Goal: Transaction & Acquisition: Download file/media

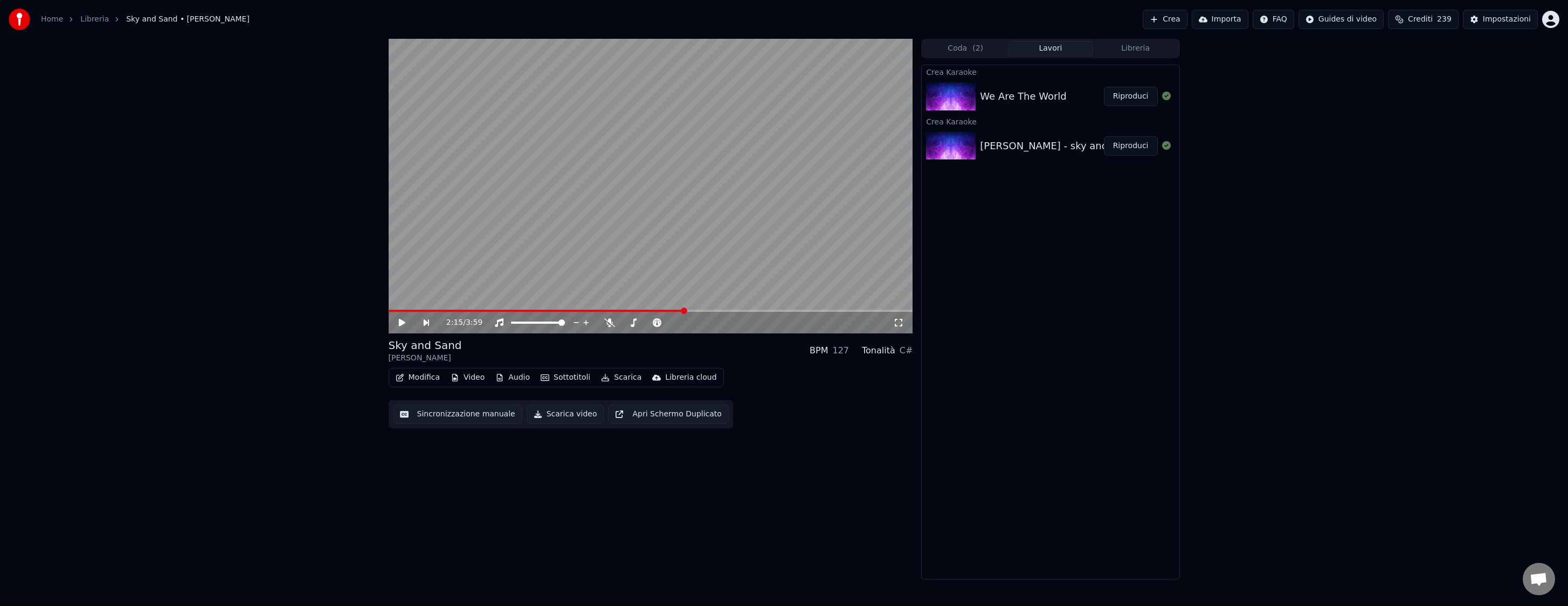
scroll to position [283, 0]
click at [1131, 145] on button "Riproduci" at bounding box center [1130, 146] width 54 height 19
click at [464, 311] on span at bounding box center [651, 311] width 524 height 2
click at [611, 326] on icon at bounding box center [609, 322] width 11 height 9
click at [598, 310] on span at bounding box center [651, 311] width 524 height 2
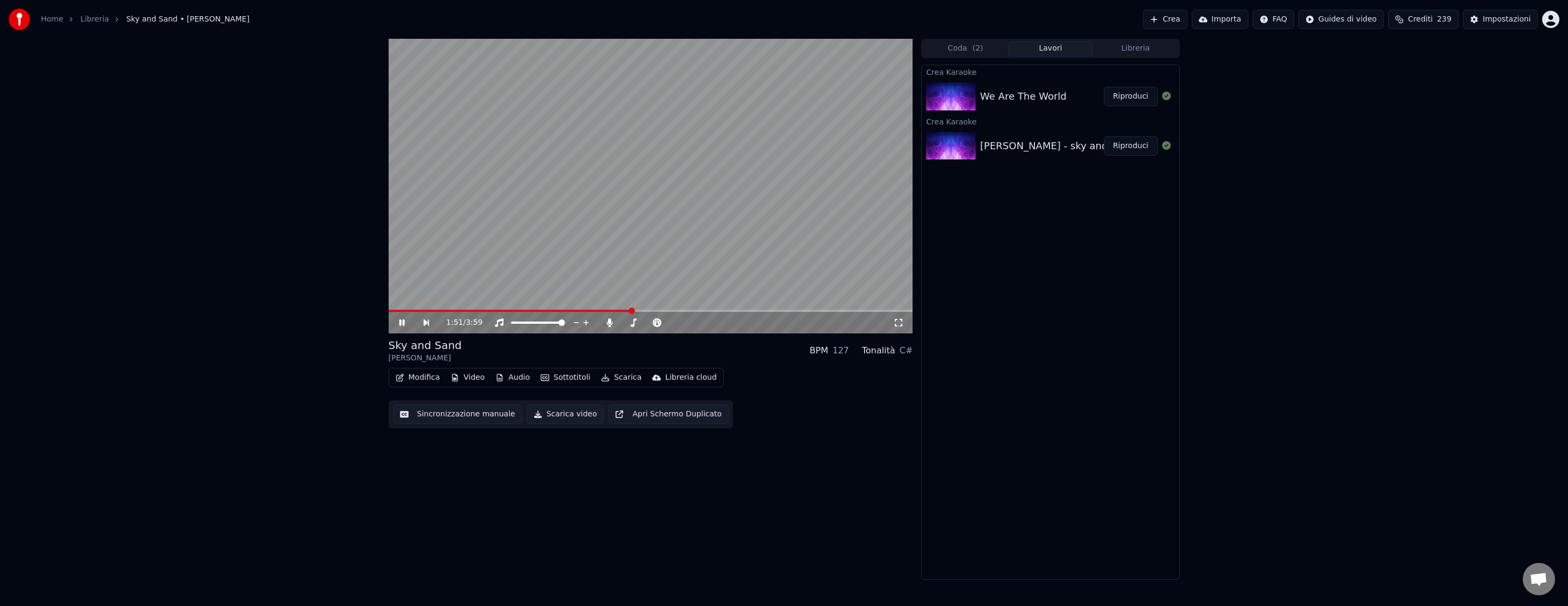
click at [631, 310] on span at bounding box center [651, 311] width 524 height 2
click at [678, 310] on span at bounding box center [651, 311] width 524 height 2
click at [712, 310] on span at bounding box center [651, 311] width 524 height 2
click at [784, 310] on span at bounding box center [651, 311] width 524 height 2
click at [402, 319] on icon at bounding box center [410, 322] width 25 height 9
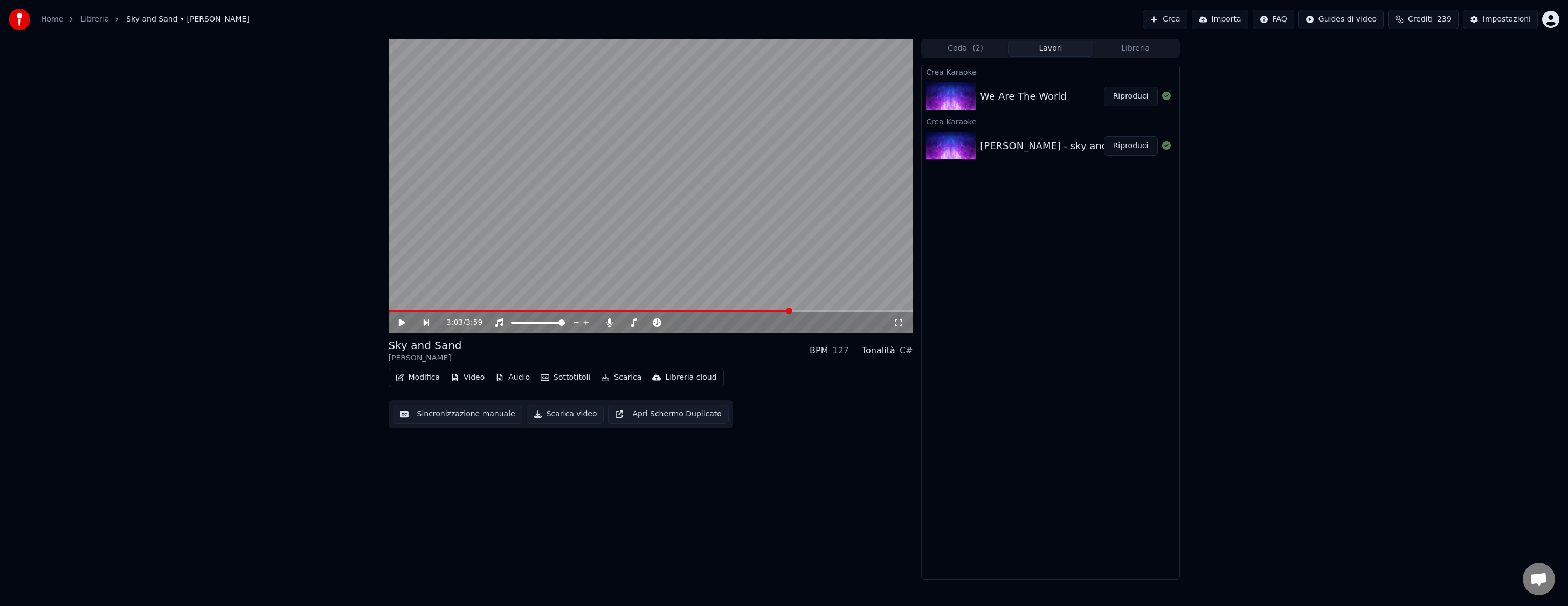
click at [1132, 94] on button "Riproduci" at bounding box center [1130, 96] width 54 height 19
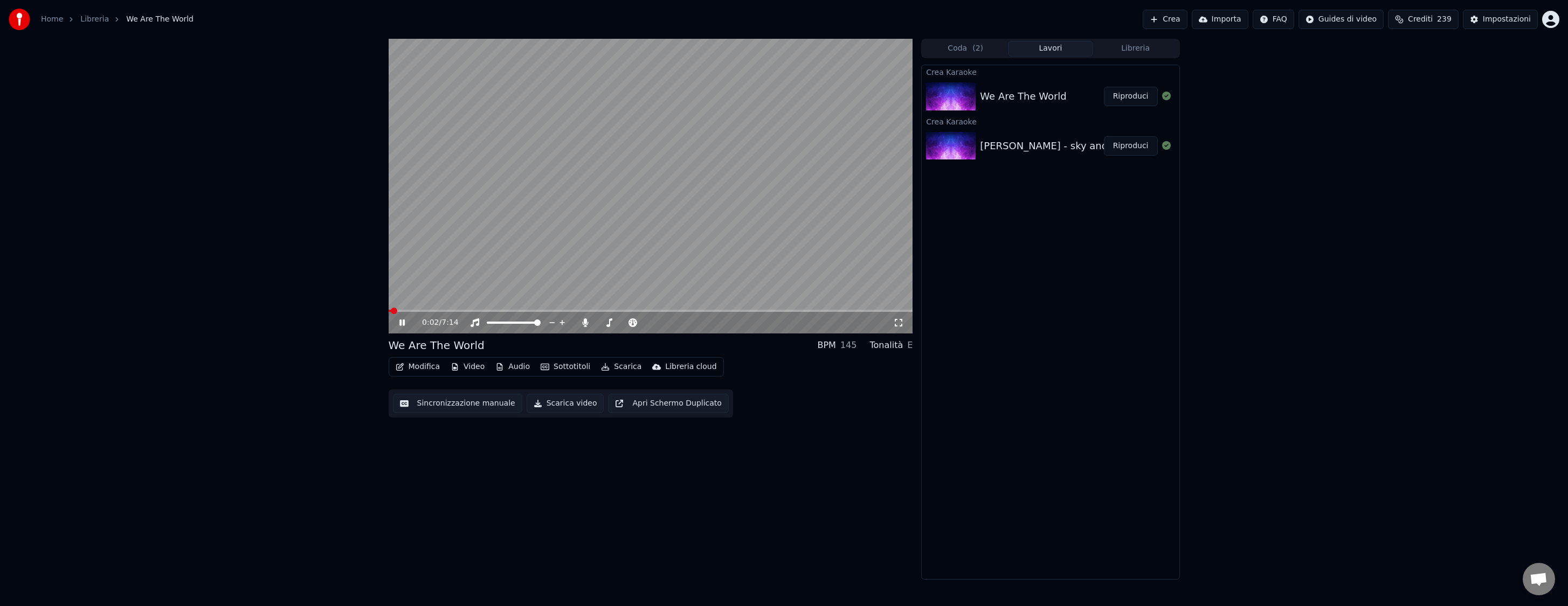
click at [440, 310] on span at bounding box center [651, 311] width 524 height 2
click at [625, 310] on span at bounding box center [651, 311] width 524 height 2
click at [745, 311] on span at bounding box center [651, 311] width 524 height 2
click at [403, 320] on icon at bounding box center [401, 322] width 5 height 6
click at [403, 320] on icon at bounding box center [410, 322] width 26 height 9
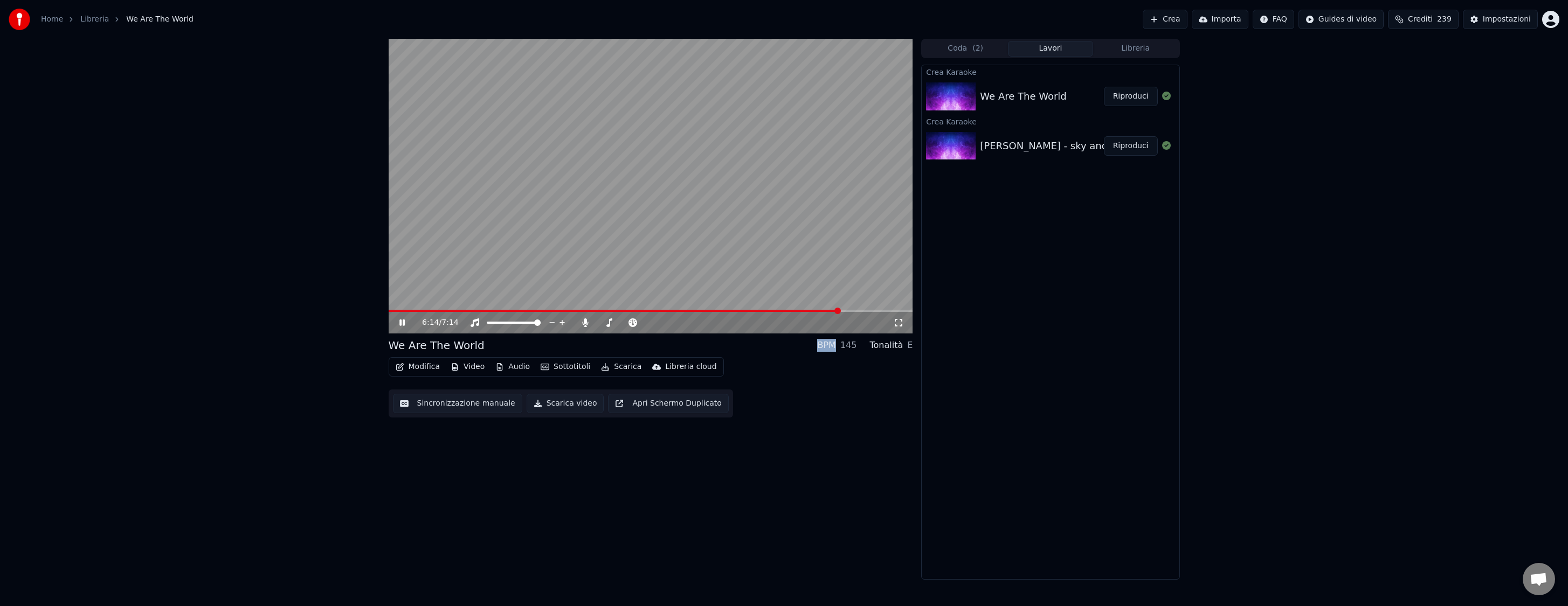
click at [840, 310] on span at bounding box center [651, 311] width 524 height 2
click at [400, 320] on icon at bounding box center [401, 322] width 5 height 6
click at [1125, 144] on button "Riproduci" at bounding box center [1130, 146] width 54 height 19
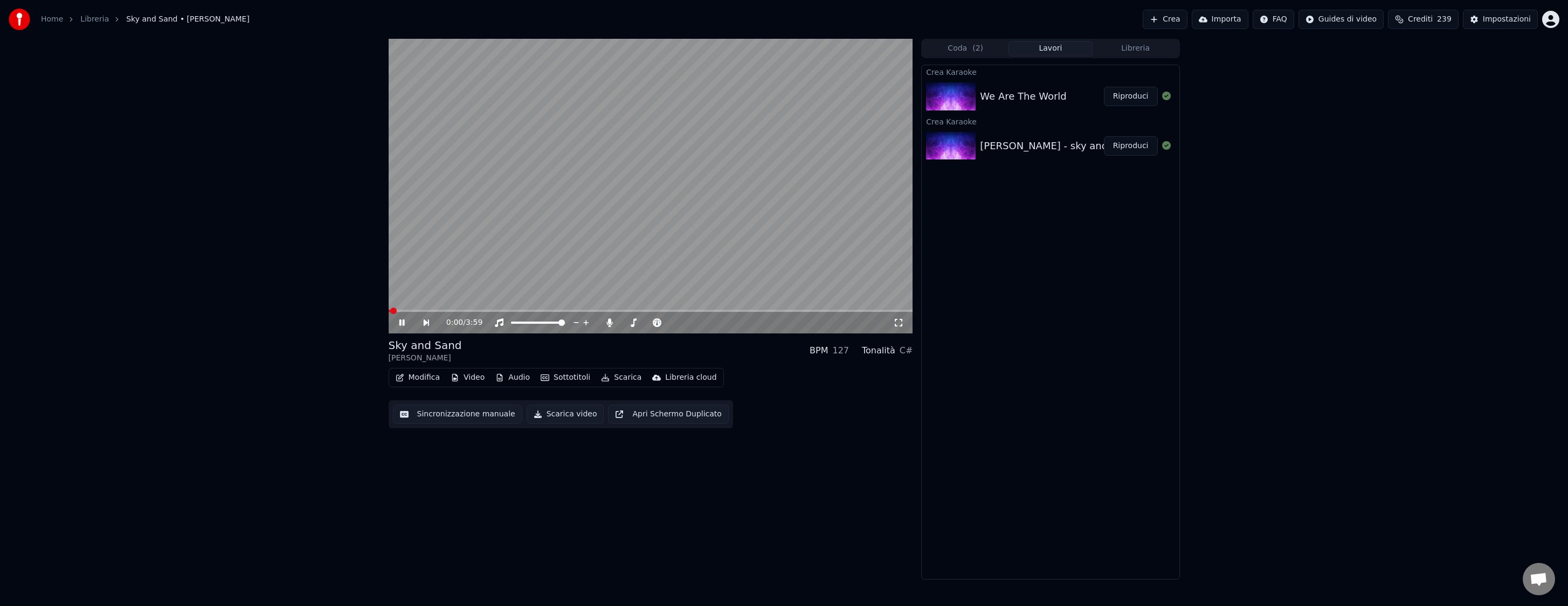
click at [401, 324] on icon at bounding box center [410, 322] width 25 height 9
click at [617, 379] on button "Scarica" at bounding box center [621, 377] width 49 height 15
click at [616, 405] on div "Video [.mp4]" at bounding box center [638, 401] width 48 height 11
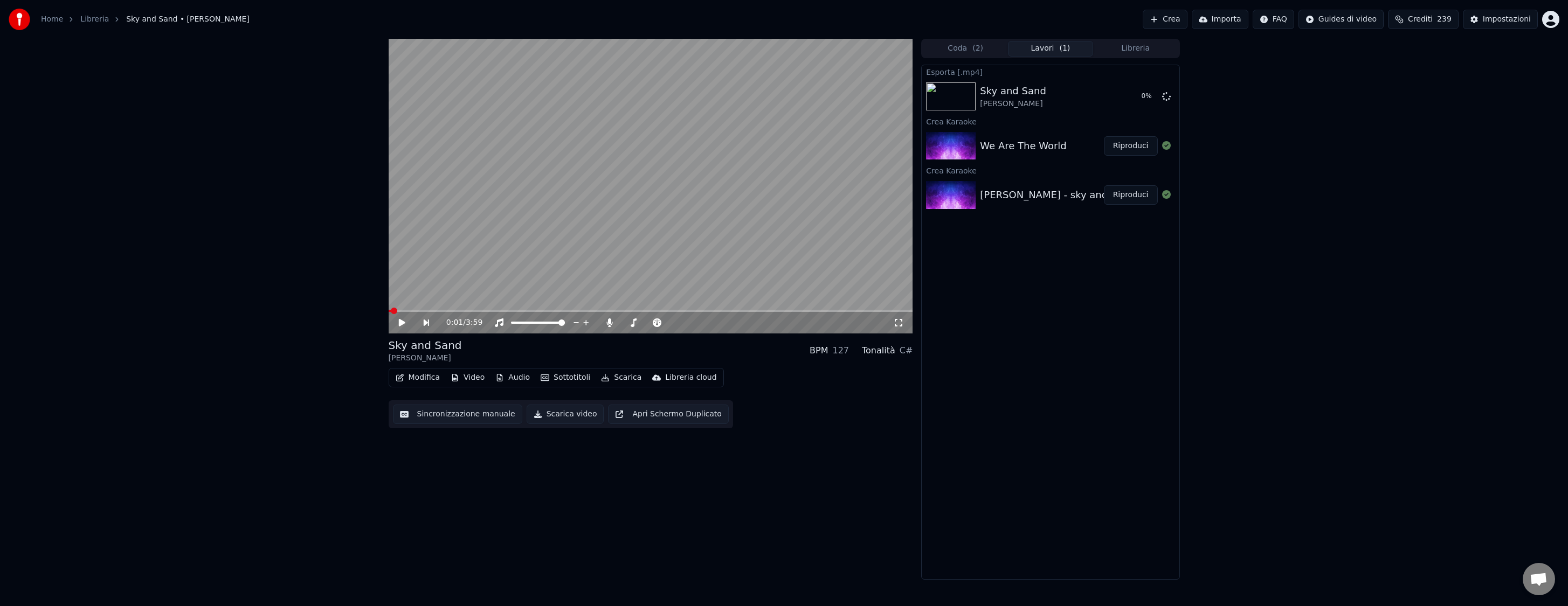
click at [1126, 146] on button "Riproduci" at bounding box center [1130, 146] width 54 height 19
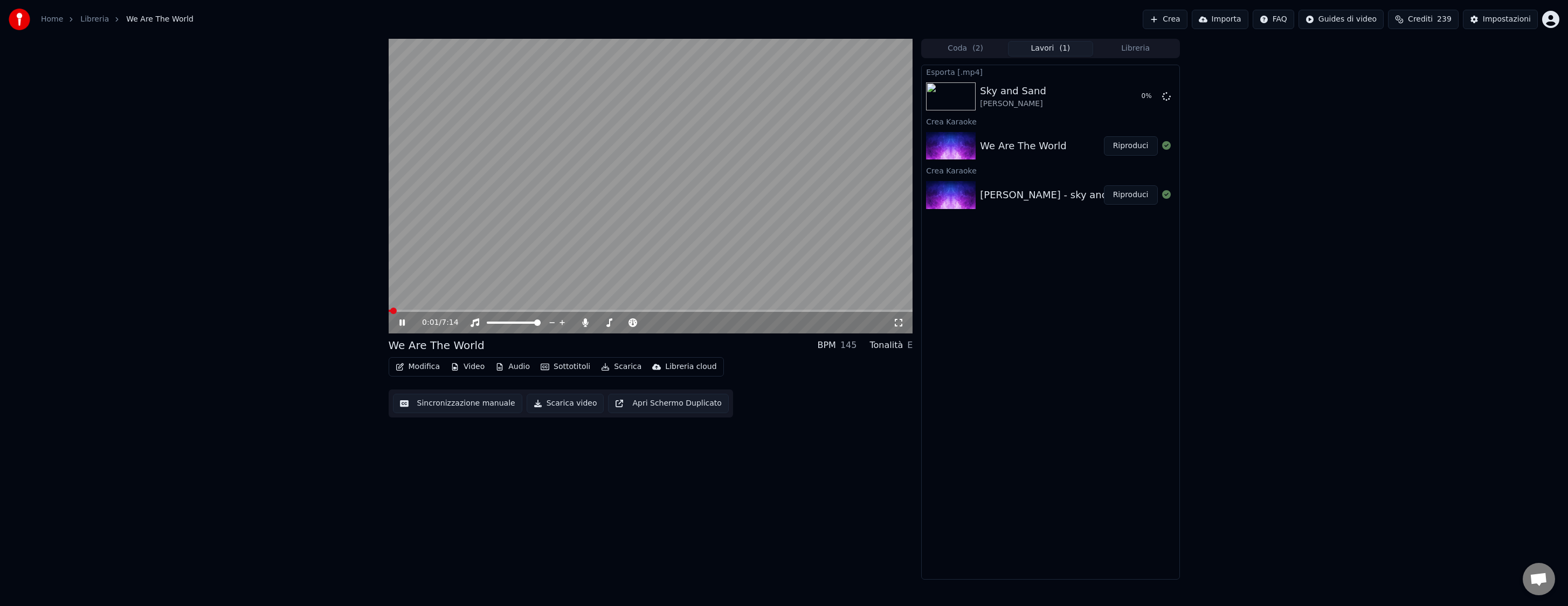
click at [401, 322] on icon at bounding box center [401, 322] width 5 height 6
click at [624, 365] on button "Scarica" at bounding box center [621, 366] width 49 height 15
click at [625, 385] on div "Video [.mp4]" at bounding box center [638, 390] width 48 height 11
